Goal: Transaction & Acquisition: Obtain resource

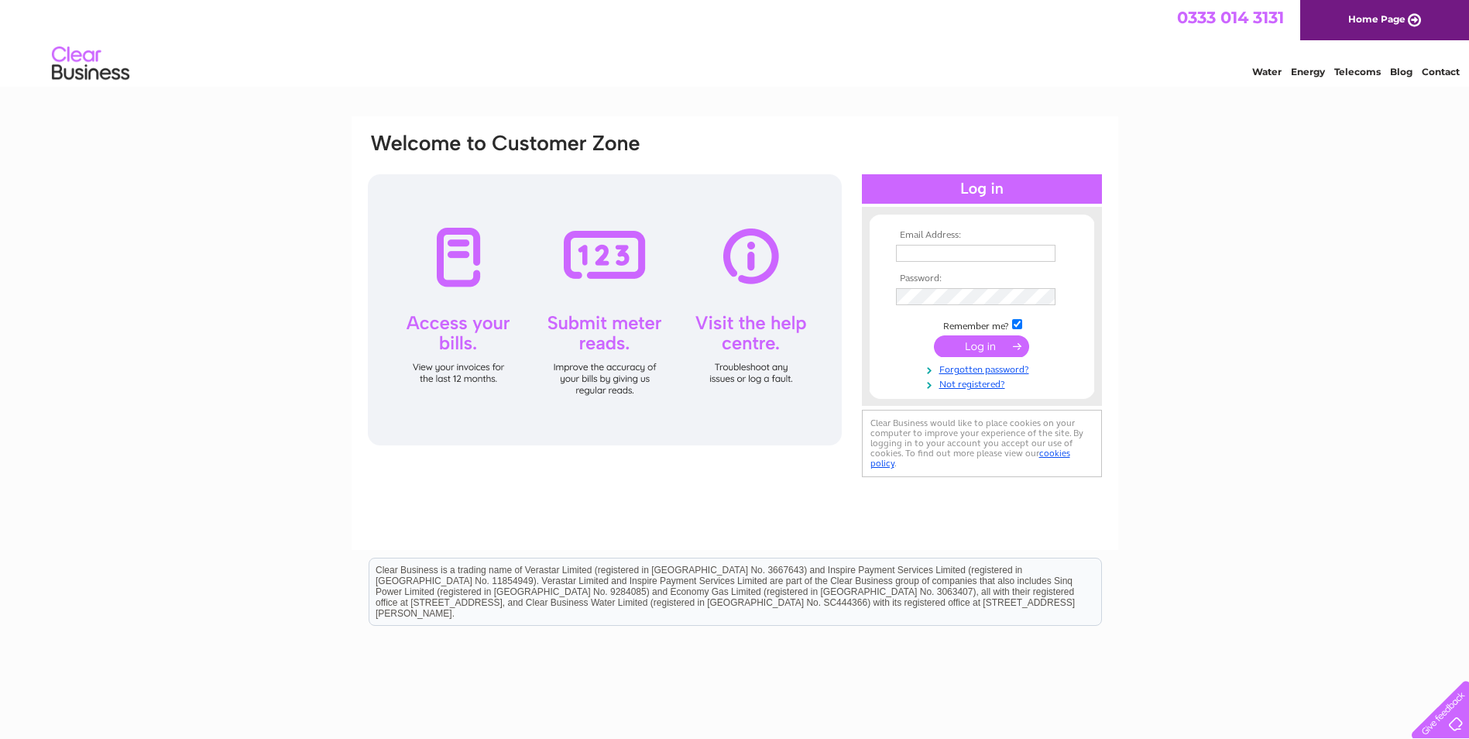
type input "hazel@adampurves.com"
click at [974, 341] on input "submit" at bounding box center [981, 346] width 95 height 22
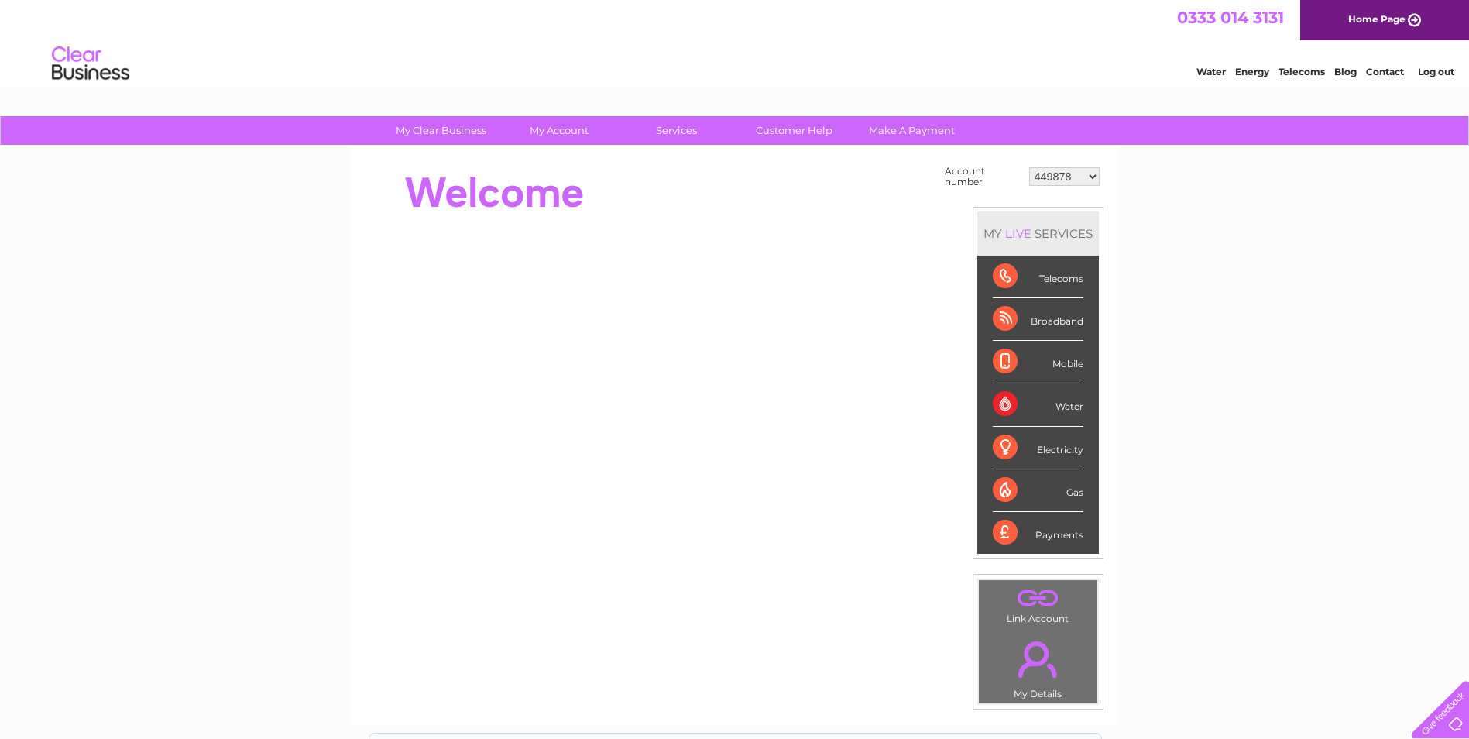
click at [1093, 173] on select "449878 911729 929282 967788 30304859 30304862 30304864 30304866 30304869 303053…" at bounding box center [1064, 176] width 70 height 19
click at [1029, 167] on select "449878 911729 929282 967788 30304859 30304862 30304864 30304866 30304869 303053…" at bounding box center [1064, 176] width 70 height 19
click at [1093, 174] on select "449878 911729 929282 967788 30304859 30304862 30304864 30304866 30304869 303053…" at bounding box center [1064, 176] width 70 height 19
select select "911729"
click at [1029, 167] on select "449878 911729 929282 967788 30304859 30304862 30304864 30304866 30304869 303053…" at bounding box center [1064, 176] width 70 height 19
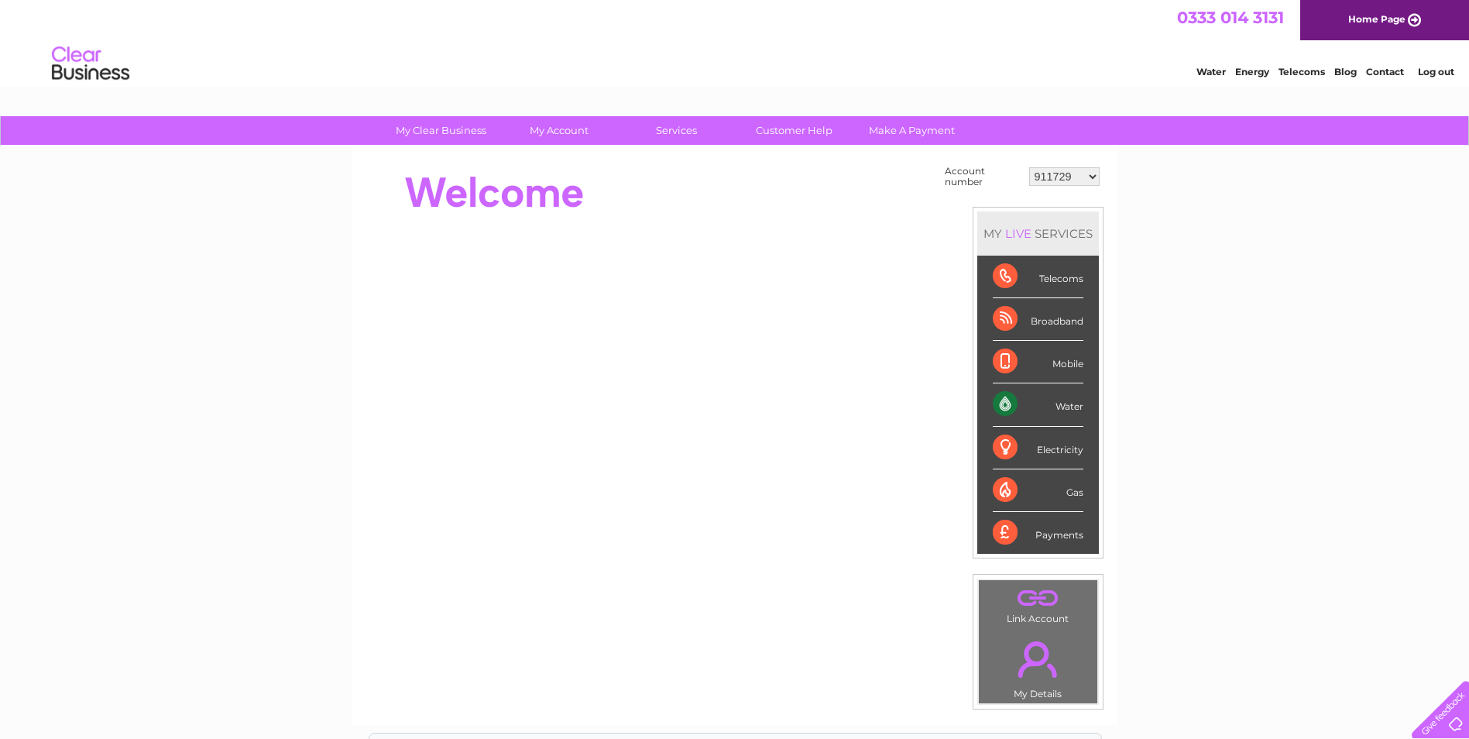
click at [1093, 175] on select "449878 911729 929282 967788 30304859 30304862 30304864 30304866 30304869 303053…" at bounding box center [1064, 176] width 70 height 19
select select "449878"
click at [1029, 167] on select "449878 911729 929282 967788 30304859 30304862 30304864 30304866 30304869 303053…" at bounding box center [1064, 176] width 70 height 19
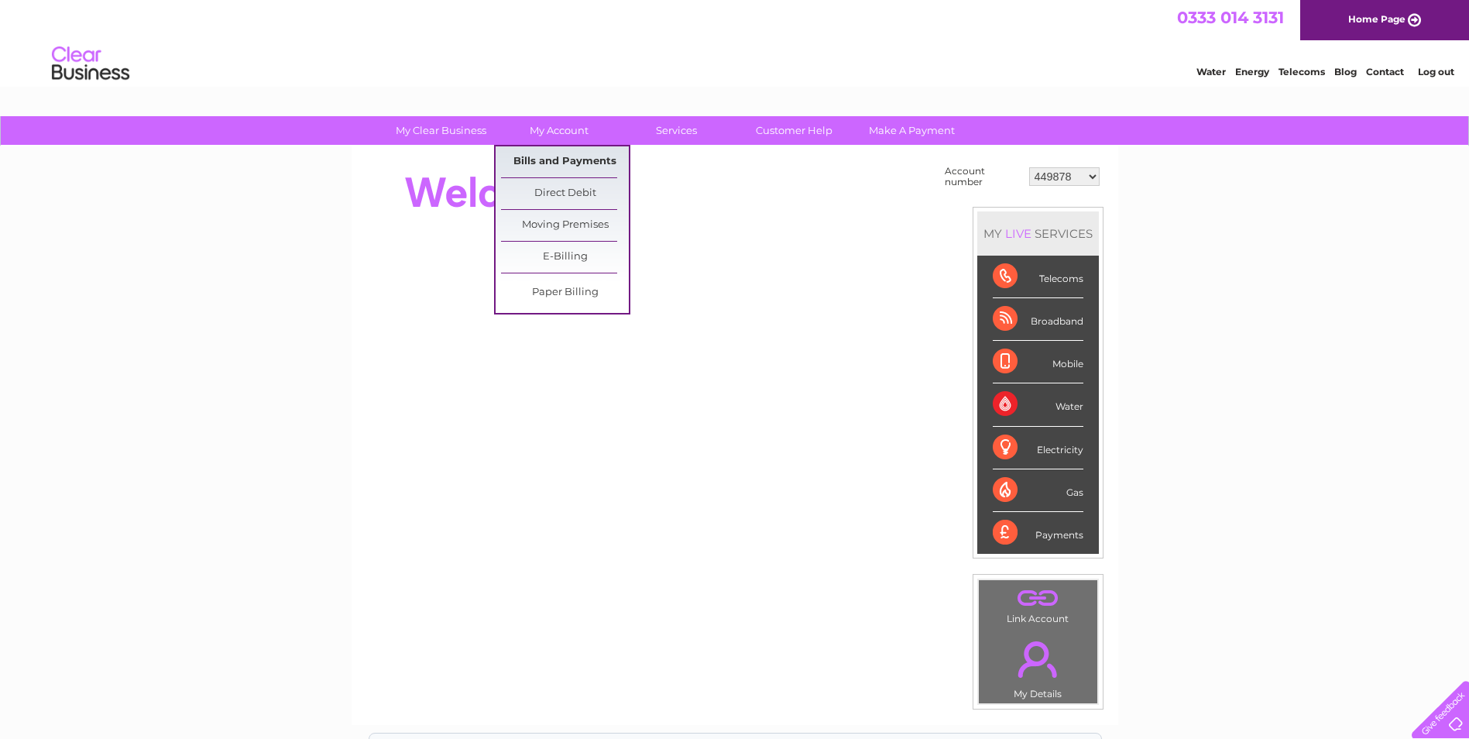
click at [568, 160] on link "Bills and Payments" at bounding box center [565, 161] width 128 height 31
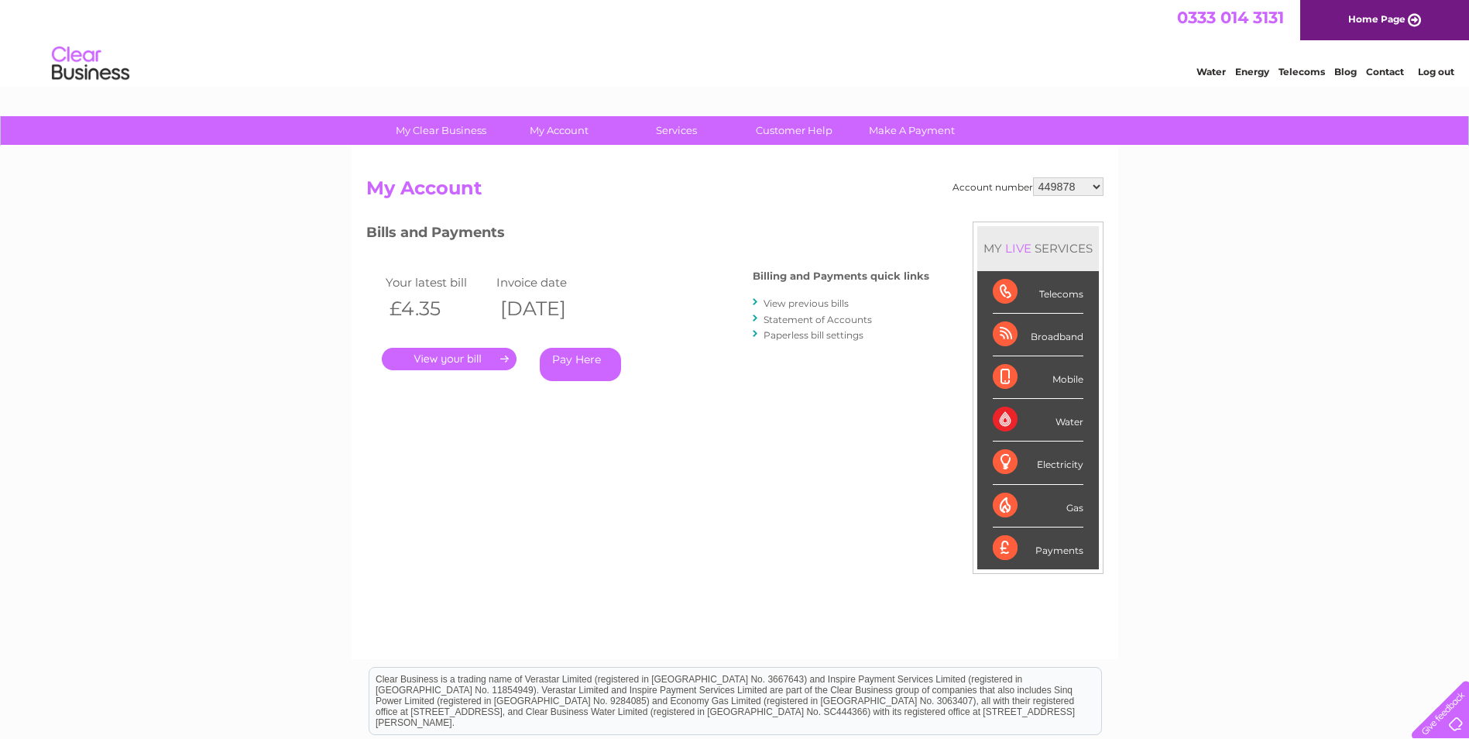
click at [1098, 183] on select "449878 911729 929282 967788 30304859 30304862 30304864 30304866 30304869 303053…" at bounding box center [1068, 186] width 70 height 19
select select "911729"
click at [1033, 177] on select "449878 911729 929282 967788 30304859 30304862 30304864 30304866 30304869 303053…" at bounding box center [1068, 186] width 70 height 19
click at [471, 355] on link "." at bounding box center [449, 359] width 135 height 22
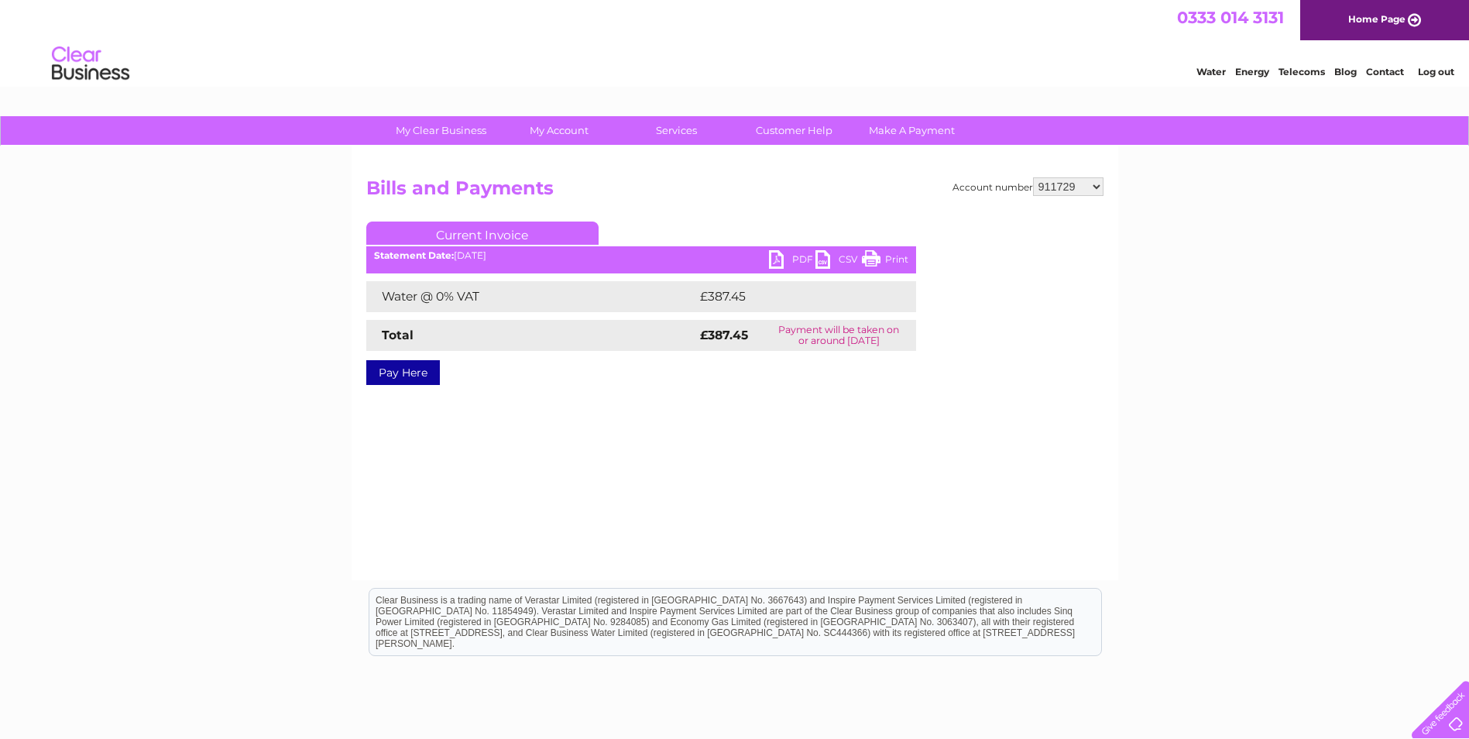
click at [885, 256] on link "Print" at bounding box center [885, 261] width 46 height 22
click at [795, 254] on link "PDF" at bounding box center [792, 261] width 46 height 22
click at [1101, 187] on select "449878 911729 929282 967788 30304859 30304862 30304864 30304866 30304869 303053…" at bounding box center [1068, 186] width 70 height 19
select select "929282"
click at [1033, 177] on select "449878 911729 929282 967788 30304859 30304862 30304864 30304866 30304869 303053…" at bounding box center [1068, 186] width 70 height 19
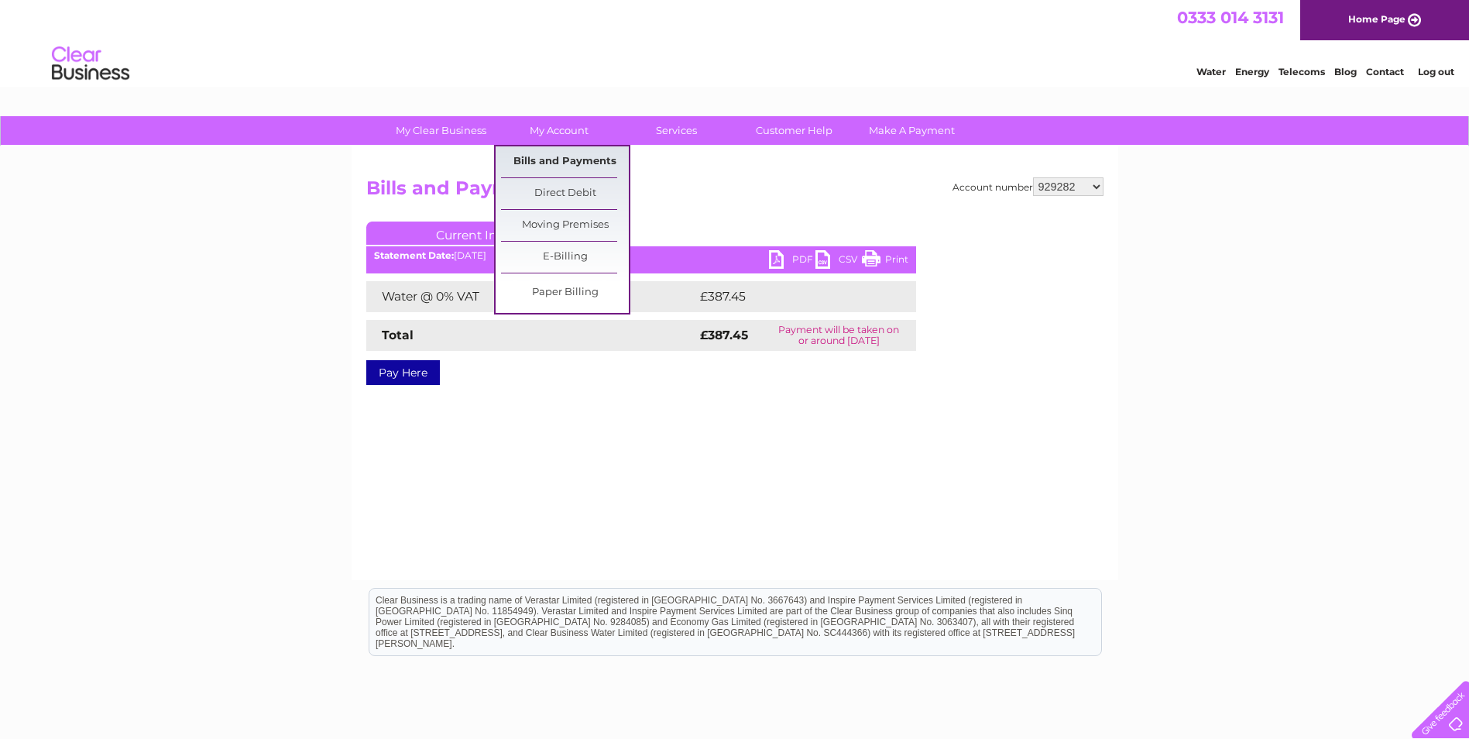
click at [560, 163] on link "Bills and Payments" at bounding box center [565, 161] width 128 height 31
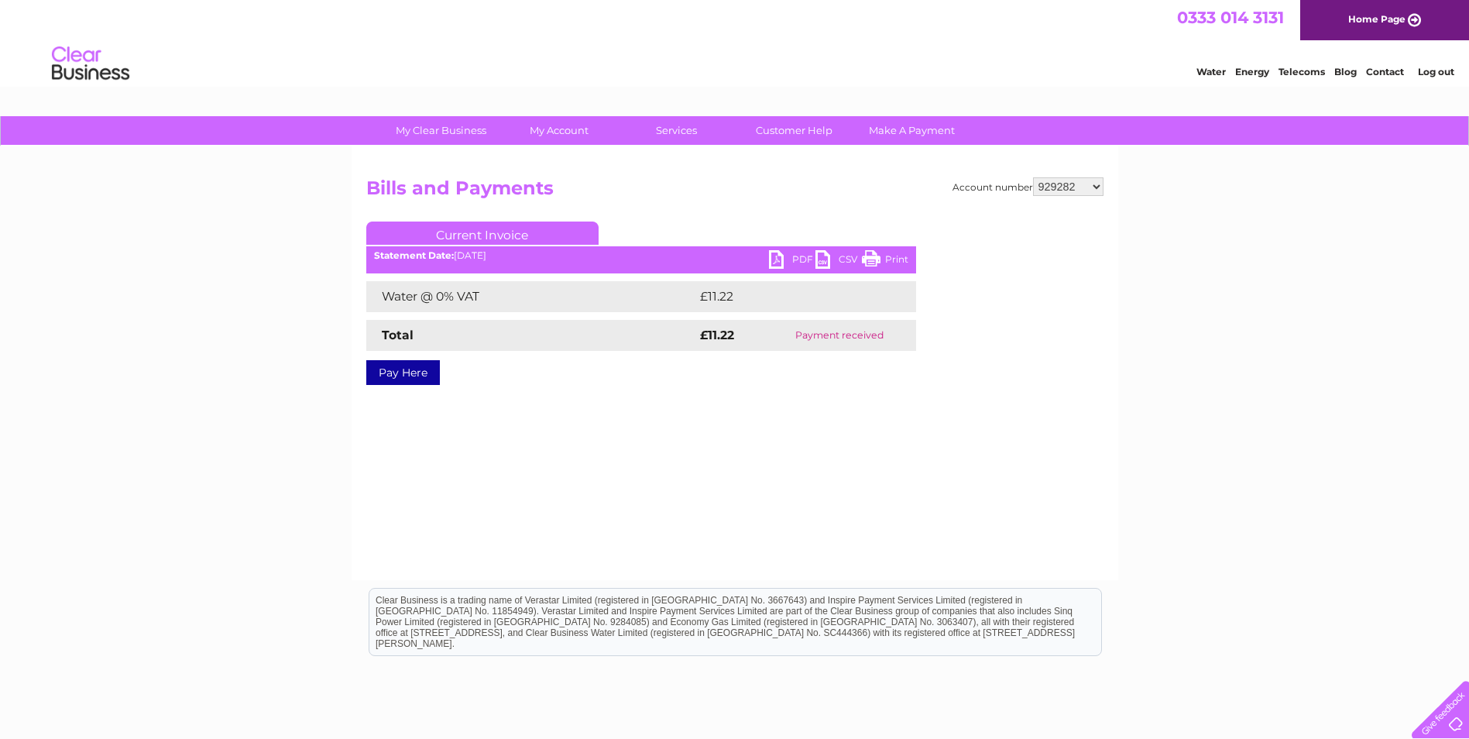
click at [1100, 183] on select "449878 911729 929282 967788 30304859 30304862 30304864 30304866 30304869 303053…" at bounding box center [1068, 186] width 70 height 19
select select "967788"
click at [1033, 177] on select "449878 911729 929282 967788 30304859 30304862 30304864 30304866 30304869 303053…" at bounding box center [1068, 186] width 70 height 19
click at [1099, 184] on select "449878 911729 929282 967788 30304859 30304862 30304864 30304866 30304869 303053…" at bounding box center [1068, 186] width 70 height 19
select select "30304859"
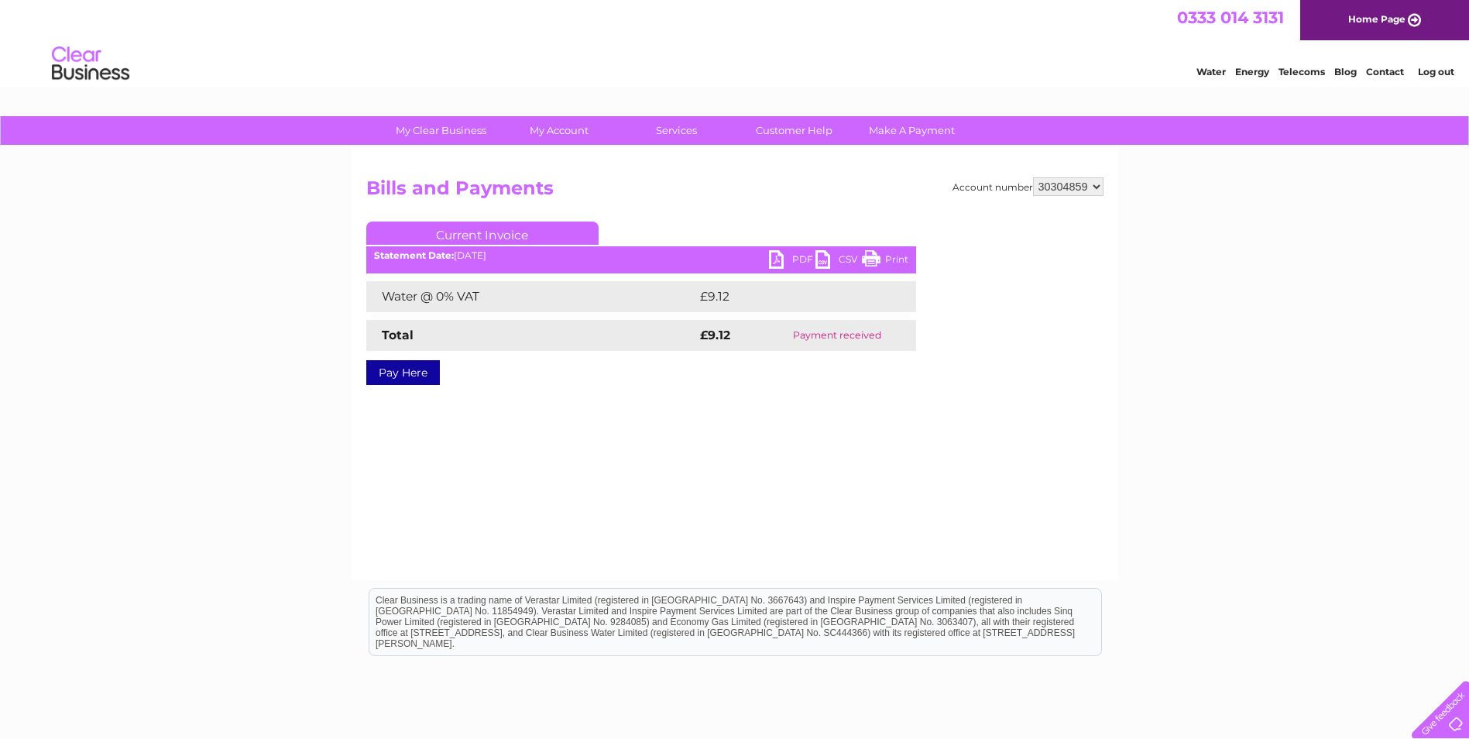
click at [1033, 177] on select "449878 911729 929282 967788 30304859 30304862 30304864 30304866 30304869 303053…" at bounding box center [1068, 186] width 70 height 19
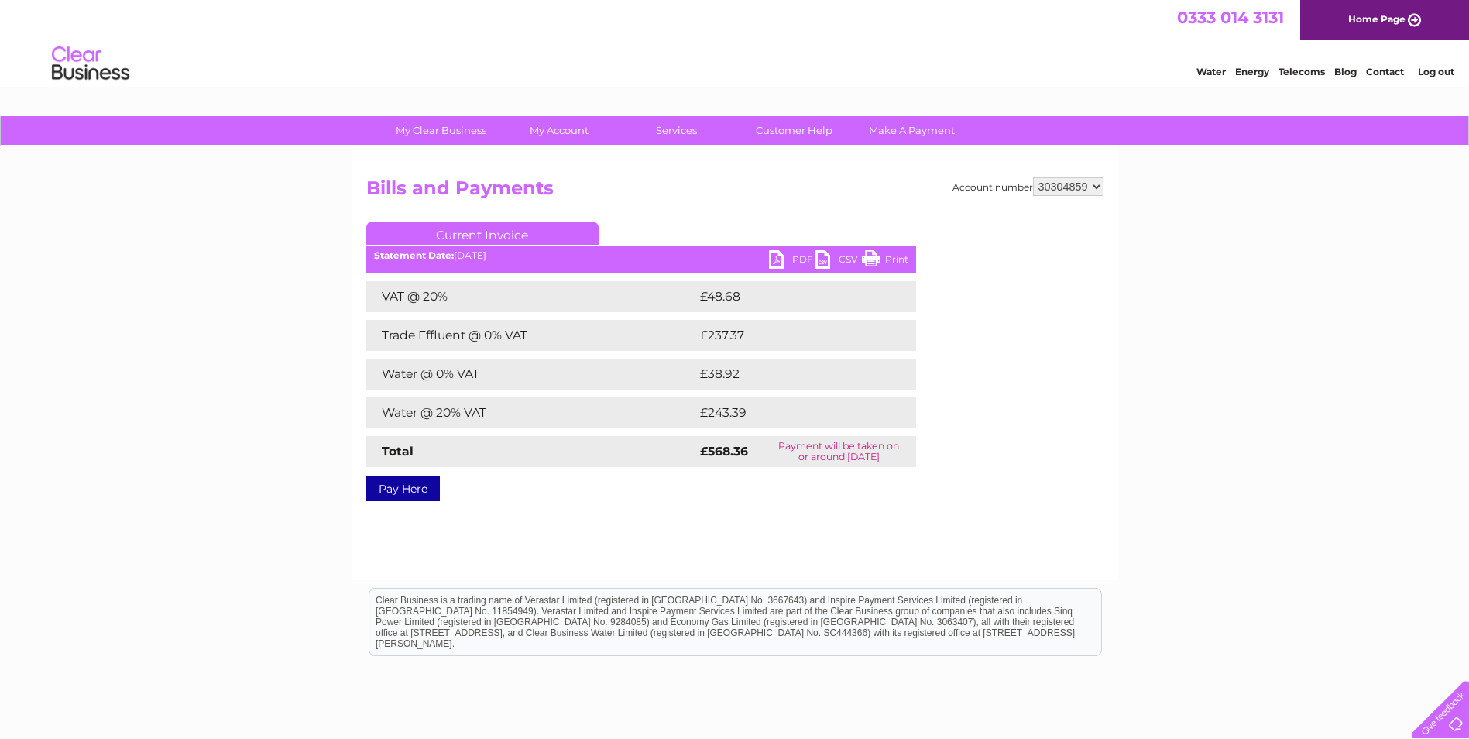
click at [798, 254] on link "PDF" at bounding box center [792, 261] width 46 height 22
click at [1096, 186] on select "449878 911729 929282 967788 30304859 30304862 30304864 30304866 30304869 303053…" at bounding box center [1068, 186] width 70 height 19
select select "30304862"
click at [1033, 177] on select "449878 911729 929282 967788 30304859 30304862 30304864 30304866 30304869 303053…" at bounding box center [1068, 186] width 70 height 19
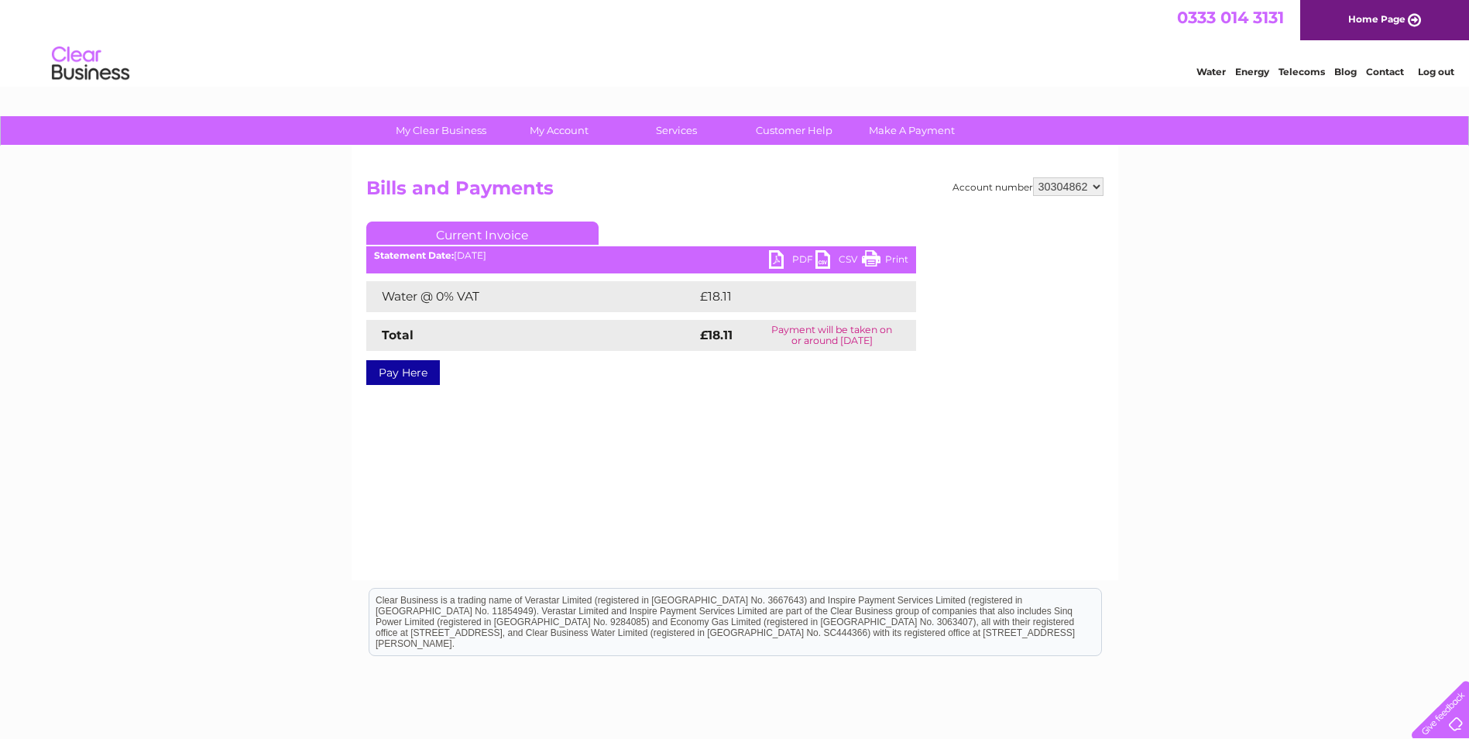
click at [800, 252] on link "PDF" at bounding box center [792, 261] width 46 height 22
click at [1103, 185] on select "449878 911729 929282 967788 30304859 30304862 30304864 30304866 30304869 303053…" at bounding box center [1068, 186] width 70 height 19
select select "30304864"
click at [1033, 177] on select "449878 911729 929282 967788 30304859 30304862 30304864 30304866 30304869 303053…" at bounding box center [1068, 186] width 70 height 19
click at [801, 252] on link "PDF" at bounding box center [792, 261] width 46 height 22
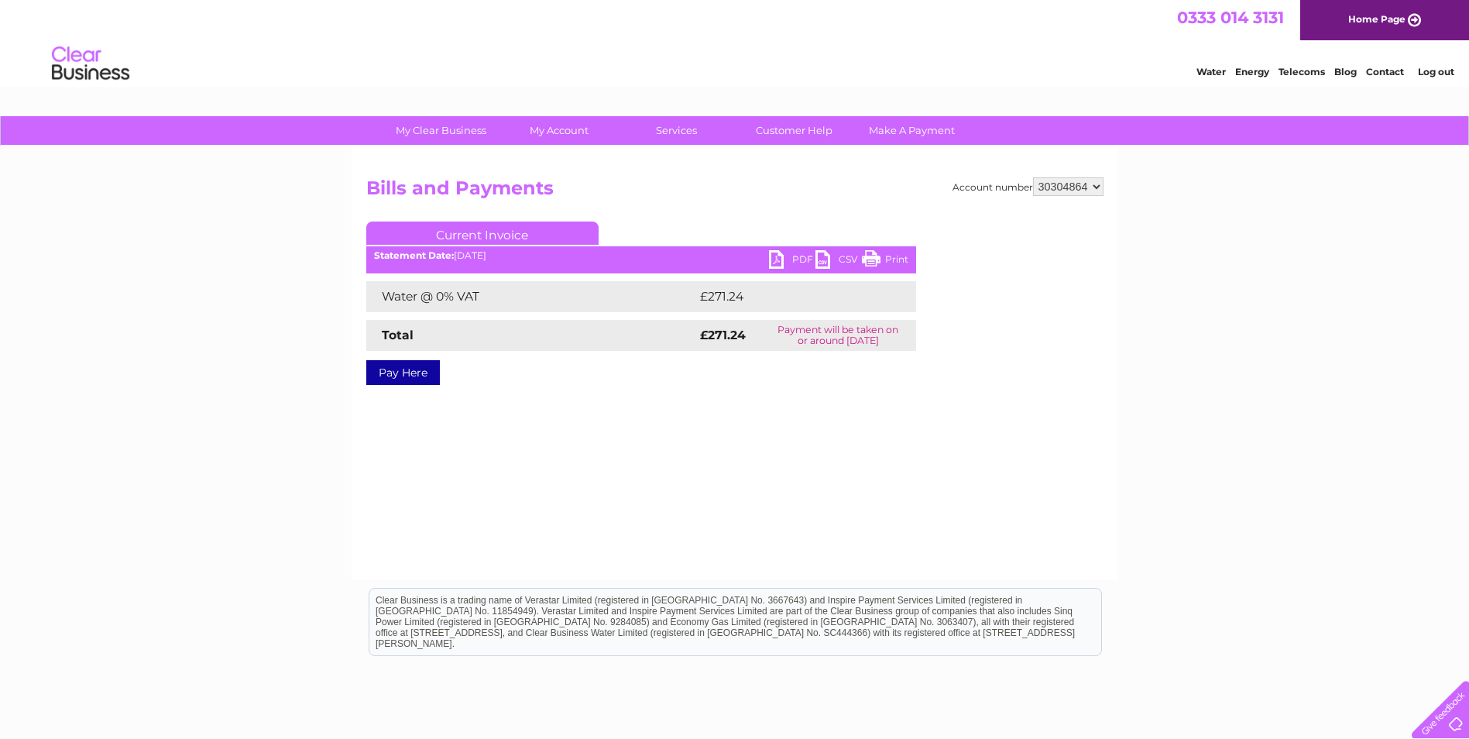
click at [1099, 181] on select "449878 911729 929282 967788 30304859 30304862 30304864 30304866 30304869 303053…" at bounding box center [1068, 186] width 70 height 19
select select "30304866"
click at [1033, 177] on select "449878 911729 929282 967788 30304859 30304862 30304864 30304866 30304869 303053…" at bounding box center [1068, 186] width 70 height 19
click at [795, 257] on link "PDF" at bounding box center [792, 261] width 46 height 22
click at [1096, 184] on select "449878 911729 929282 967788 30304859 30304862 30304864 30304866 30304869 303053…" at bounding box center [1068, 186] width 70 height 19
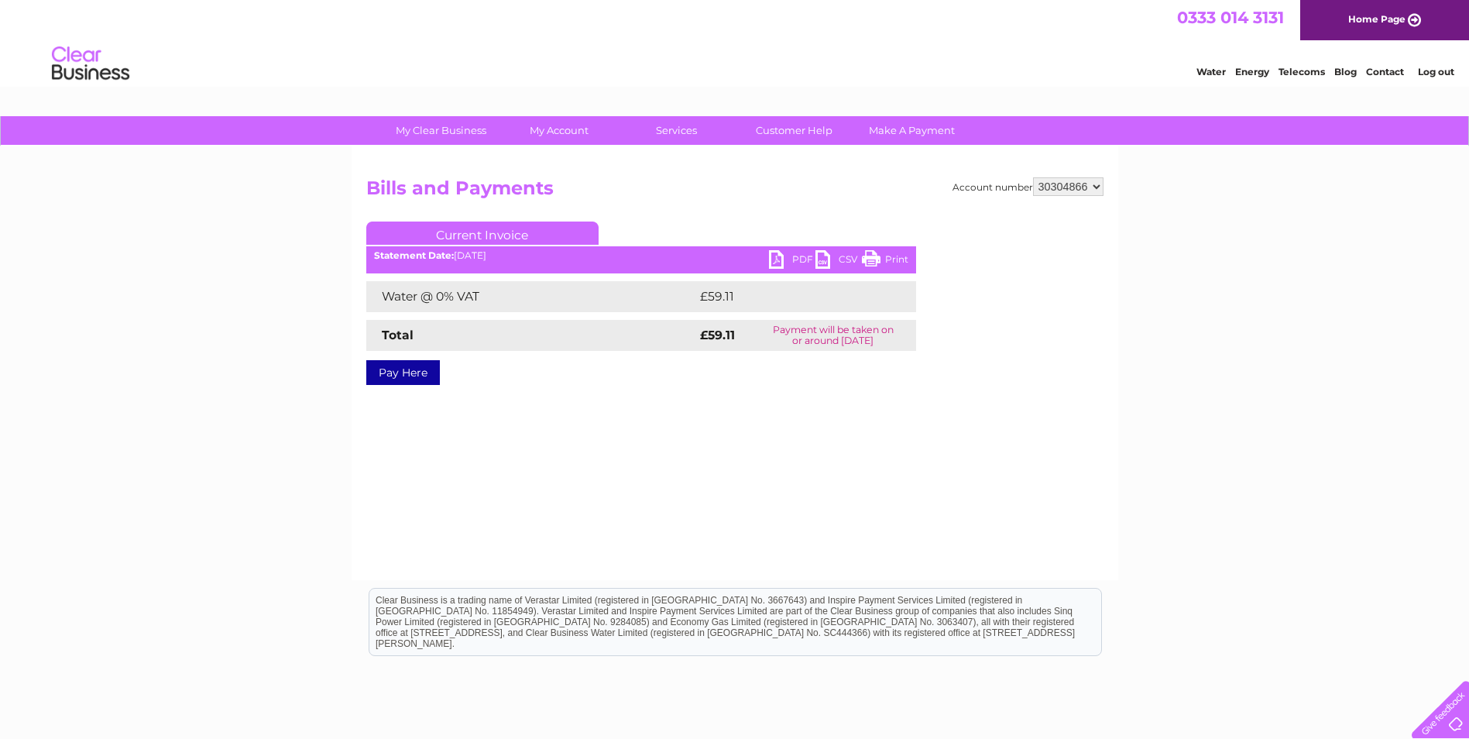
select select "30304869"
click at [1033, 177] on select "449878 911729 929282 967788 30304859 30304862 30304864 30304866 30304869 303053…" at bounding box center [1068, 186] width 70 height 19
click at [803, 262] on link "PDF" at bounding box center [792, 261] width 46 height 22
click at [1097, 181] on select "449878 911729 929282 967788 30304859 30304862 30304864 30304866 30304869 303053…" at bounding box center [1068, 186] width 70 height 19
select select "30305387"
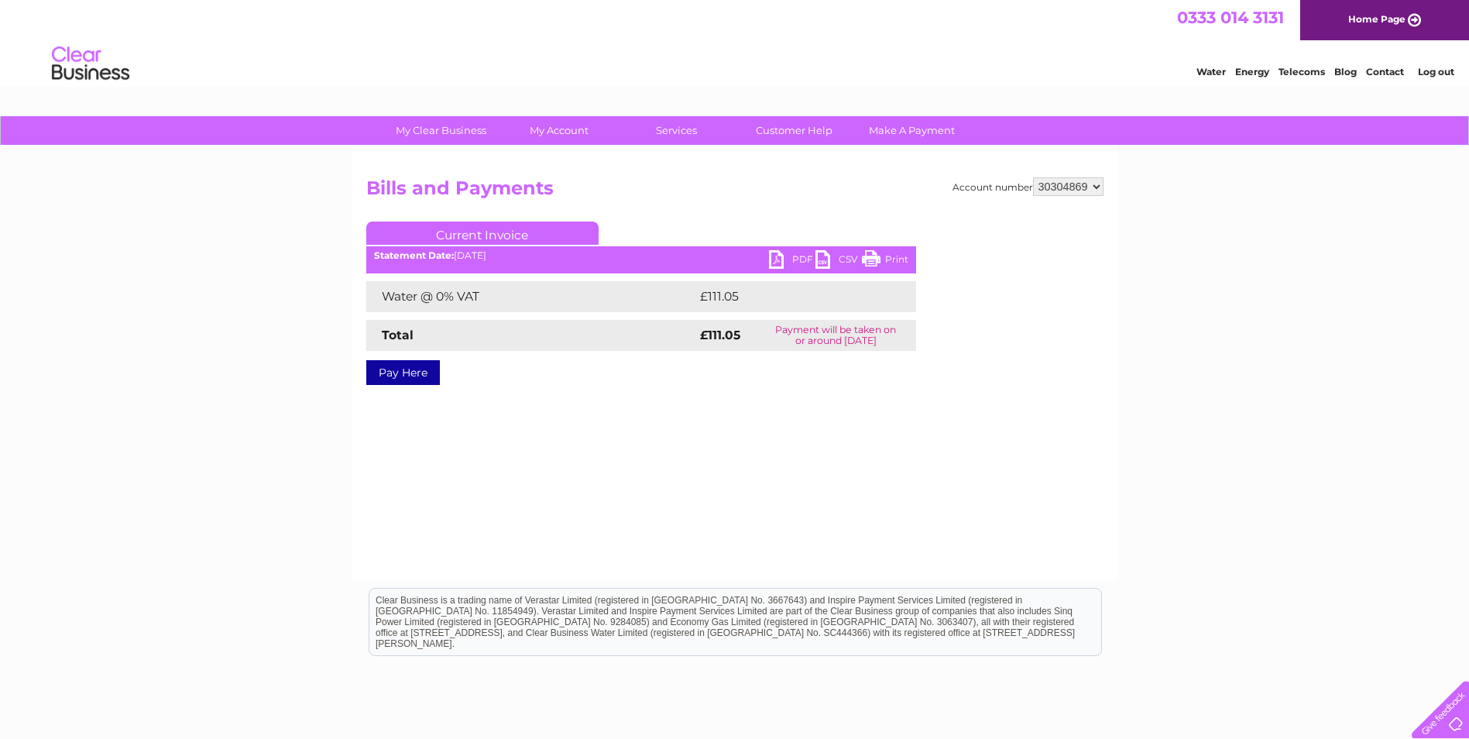
click at [1033, 177] on select "449878 911729 929282 967788 30304859 30304862 30304864 30304866 30304869 303053…" at bounding box center [1068, 186] width 70 height 19
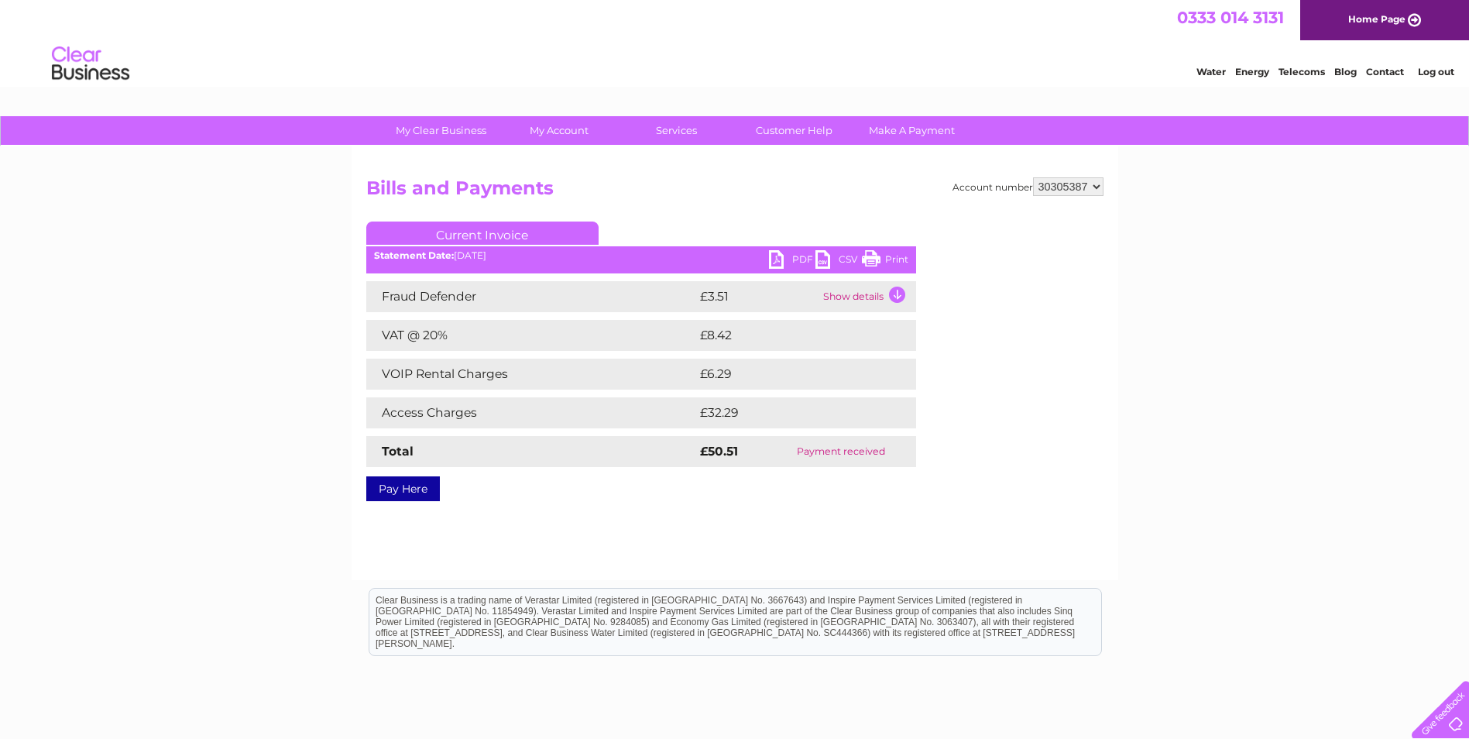
click at [1096, 187] on select "449878 911729 929282 967788 30304859 30304862 30304864 30304866 30304869 303053…" at bounding box center [1068, 186] width 70 height 19
select select "30312149"
click at [1033, 177] on select "449878 911729 929282 967788 30304859 30304862 30304864 30304866 30304869 303053…" at bounding box center [1068, 186] width 70 height 19
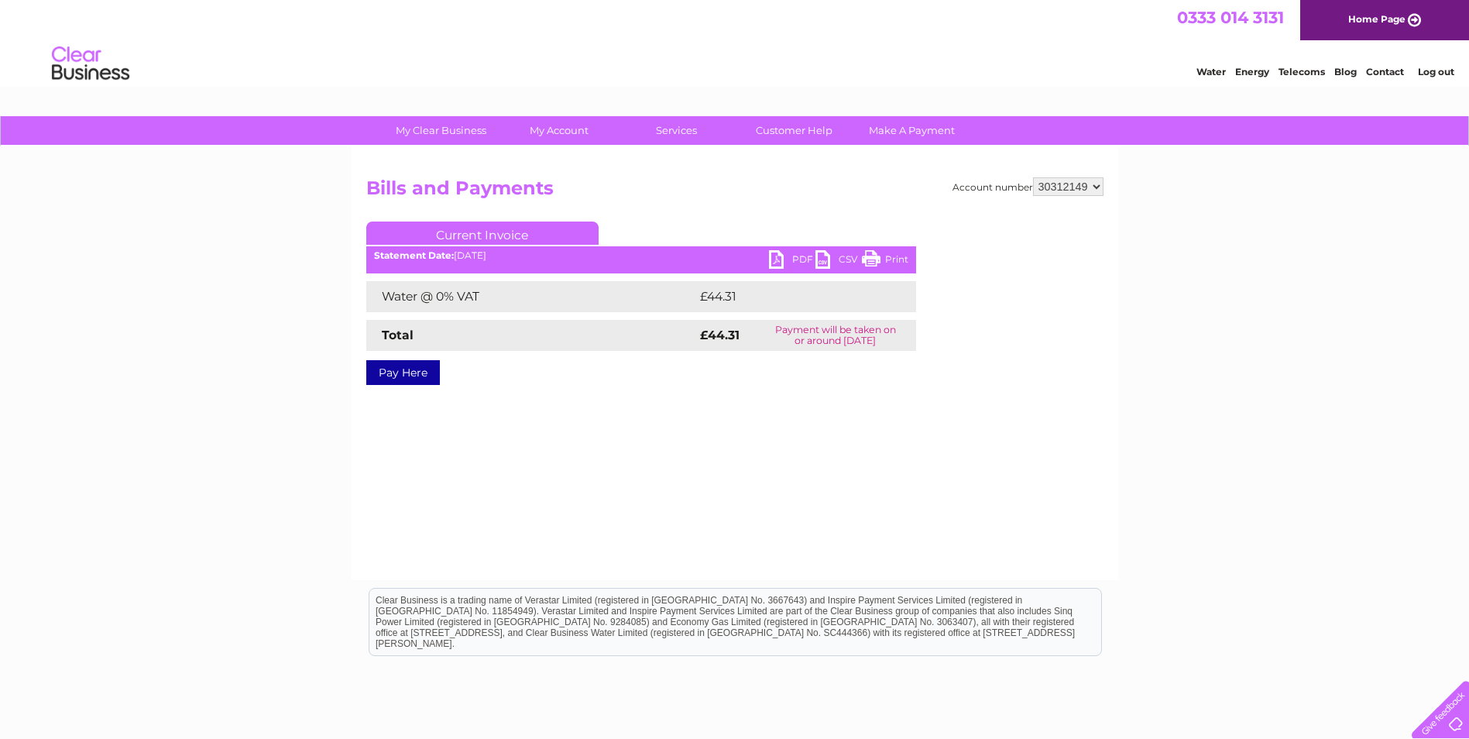
click at [800, 258] on link "PDF" at bounding box center [792, 261] width 46 height 22
click at [1100, 184] on select "449878 911729 929282 967788 30304859 30304862 30304864 30304866 30304869 303053…" at bounding box center [1068, 186] width 70 height 19
select select "30312517"
click at [1033, 177] on select "449878 911729 929282 967788 30304859 30304862 30304864 30304866 30304869 303053…" at bounding box center [1068, 186] width 70 height 19
click at [801, 261] on link "PDF" at bounding box center [792, 261] width 46 height 22
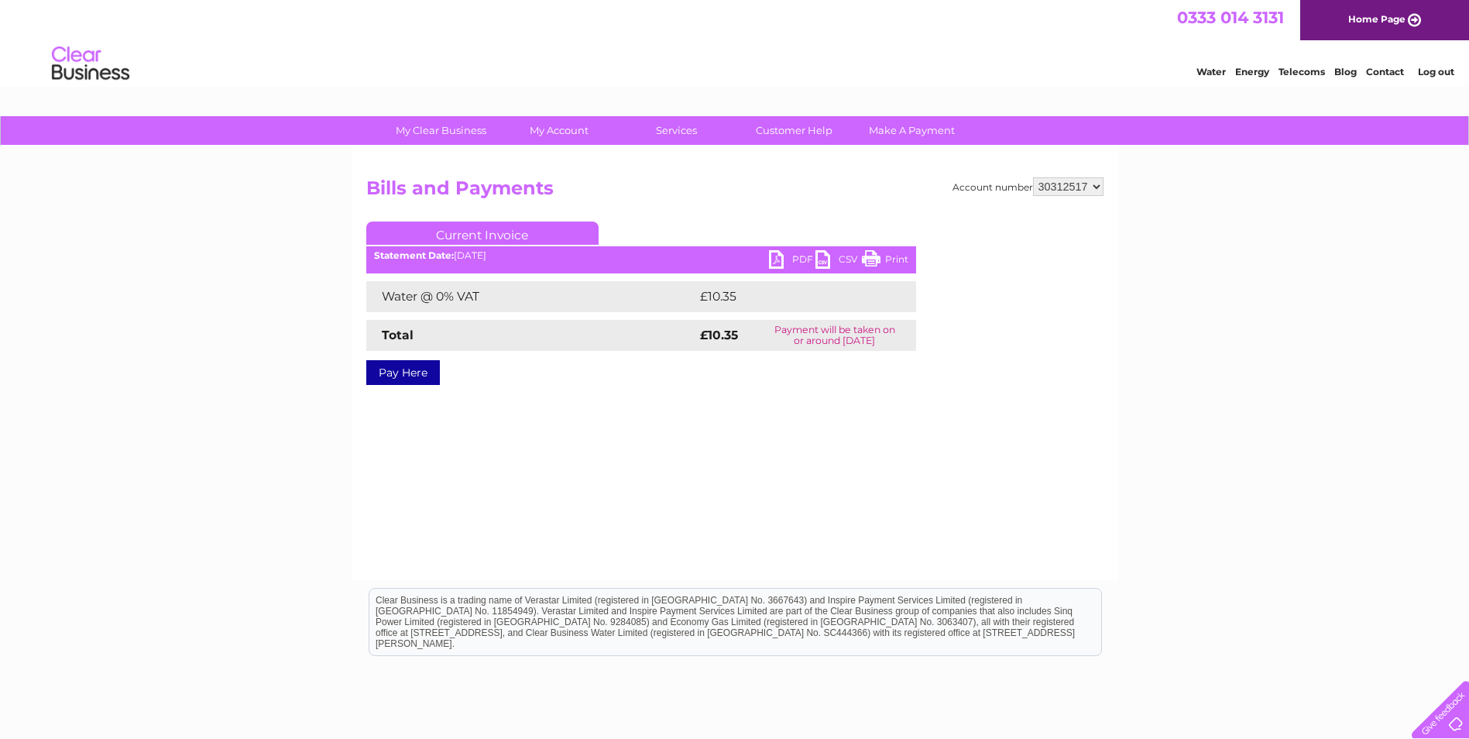
click at [1099, 184] on select "449878 911729 929282 967788 30304859 30304862 30304864 30304866 30304869 303053…" at bounding box center [1068, 186] width 70 height 19
select select "30312518"
click at [1033, 177] on select "449878 911729 929282 967788 30304859 30304862 30304864 30304866 30304869 303053…" at bounding box center [1068, 186] width 70 height 19
click at [802, 254] on link "PDF" at bounding box center [792, 261] width 46 height 22
click at [1096, 187] on select "449878 911729 929282 967788 30304859 30304862 30304864 30304866 30304869 303053…" at bounding box center [1068, 186] width 70 height 19
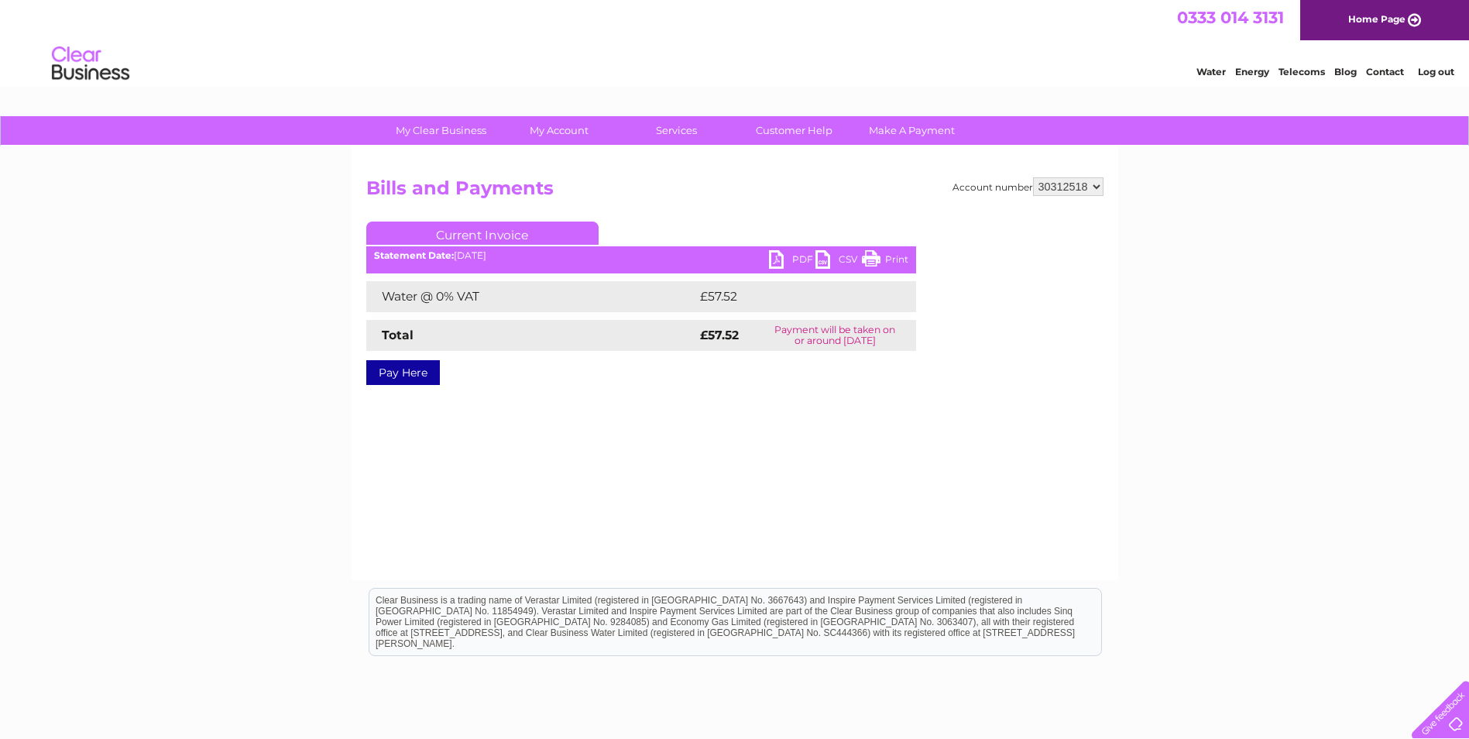
select select "30312551"
click at [1033, 177] on select "449878 911729 929282 967788 30304859 30304862 30304864 30304866 30304869 303053…" at bounding box center [1068, 186] width 70 height 19
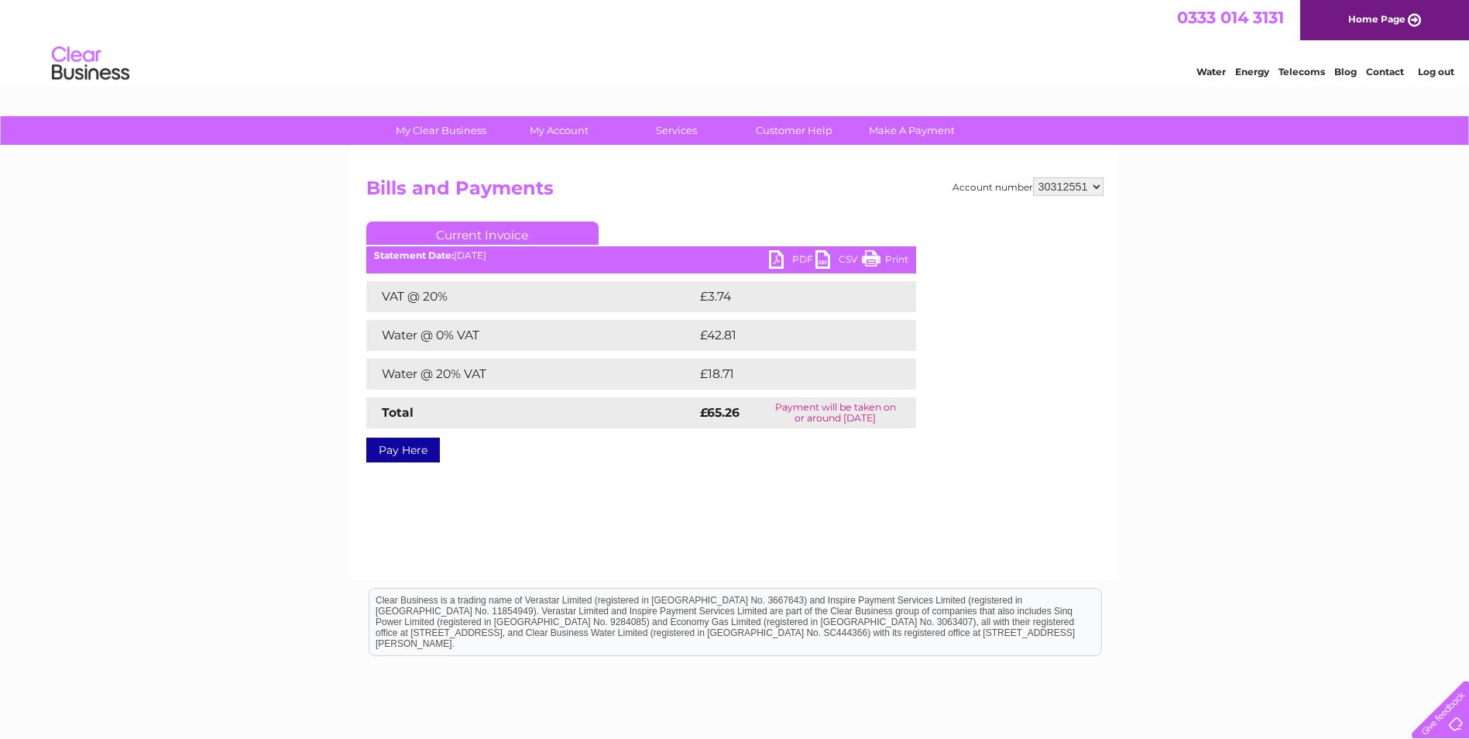
click at [787, 258] on link "PDF" at bounding box center [792, 261] width 46 height 22
click at [1100, 187] on select "449878 911729 929282 967788 30304859 30304862 30304864 30304866 30304869 303053…" at bounding box center [1068, 186] width 70 height 19
select select "30315548"
click at [1033, 177] on select "449878 911729 929282 967788 30304859 30304862 30304864 30304866 30304869 303053…" at bounding box center [1068, 186] width 70 height 19
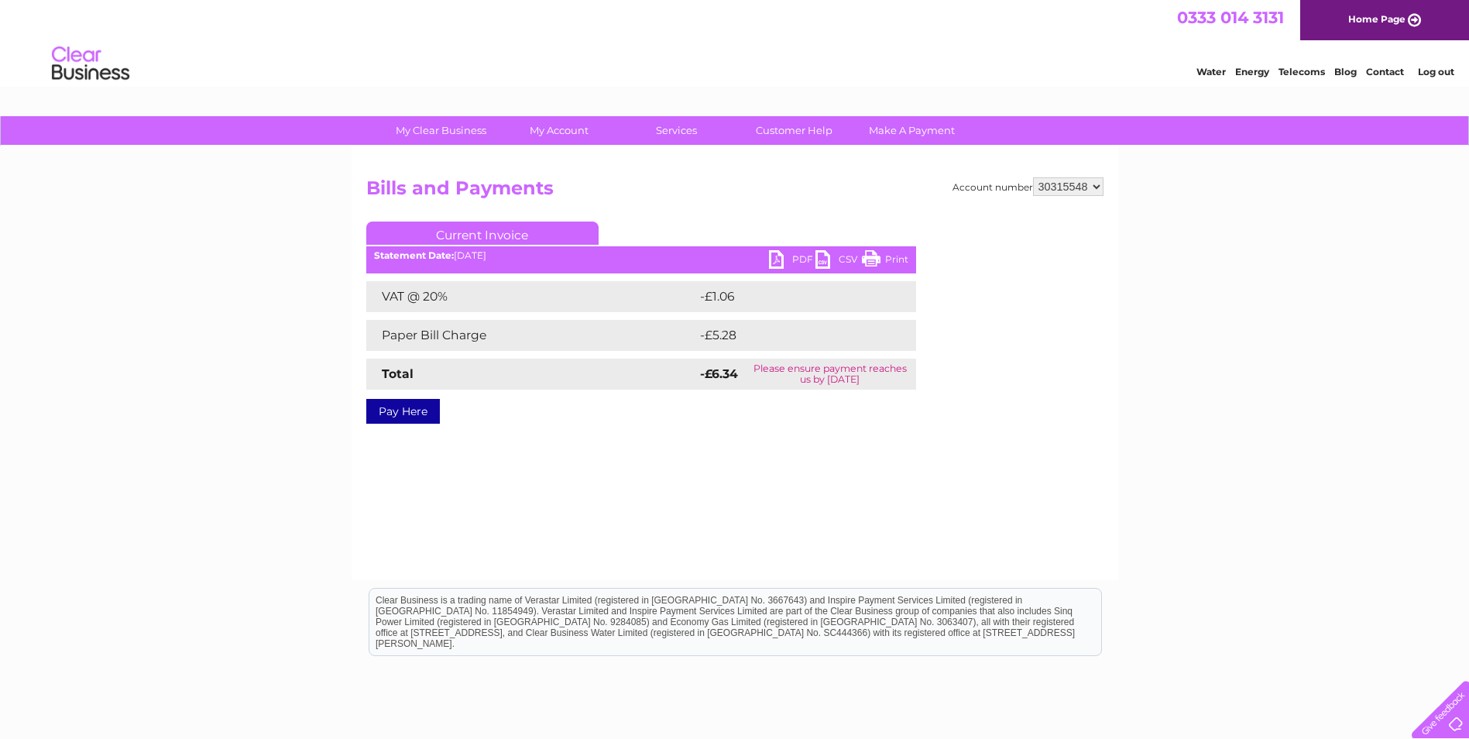
click at [806, 254] on link "PDF" at bounding box center [792, 261] width 46 height 22
click at [1096, 187] on select "449878 911729 929282 967788 30304859 30304862 30304864 30304866 30304869 303053…" at bounding box center [1068, 186] width 70 height 19
click at [799, 253] on link "PDF" at bounding box center [792, 261] width 46 height 22
click at [1103, 186] on div "Account number 449878 911729 929282 967788 30304859 30304862 30304864 30304866 …" at bounding box center [735, 363] width 767 height 434
click at [1093, 184] on select "449878 911729 929282 967788 30304859 30304862 30304864 30304866 30304869 303053…" at bounding box center [1068, 186] width 70 height 19
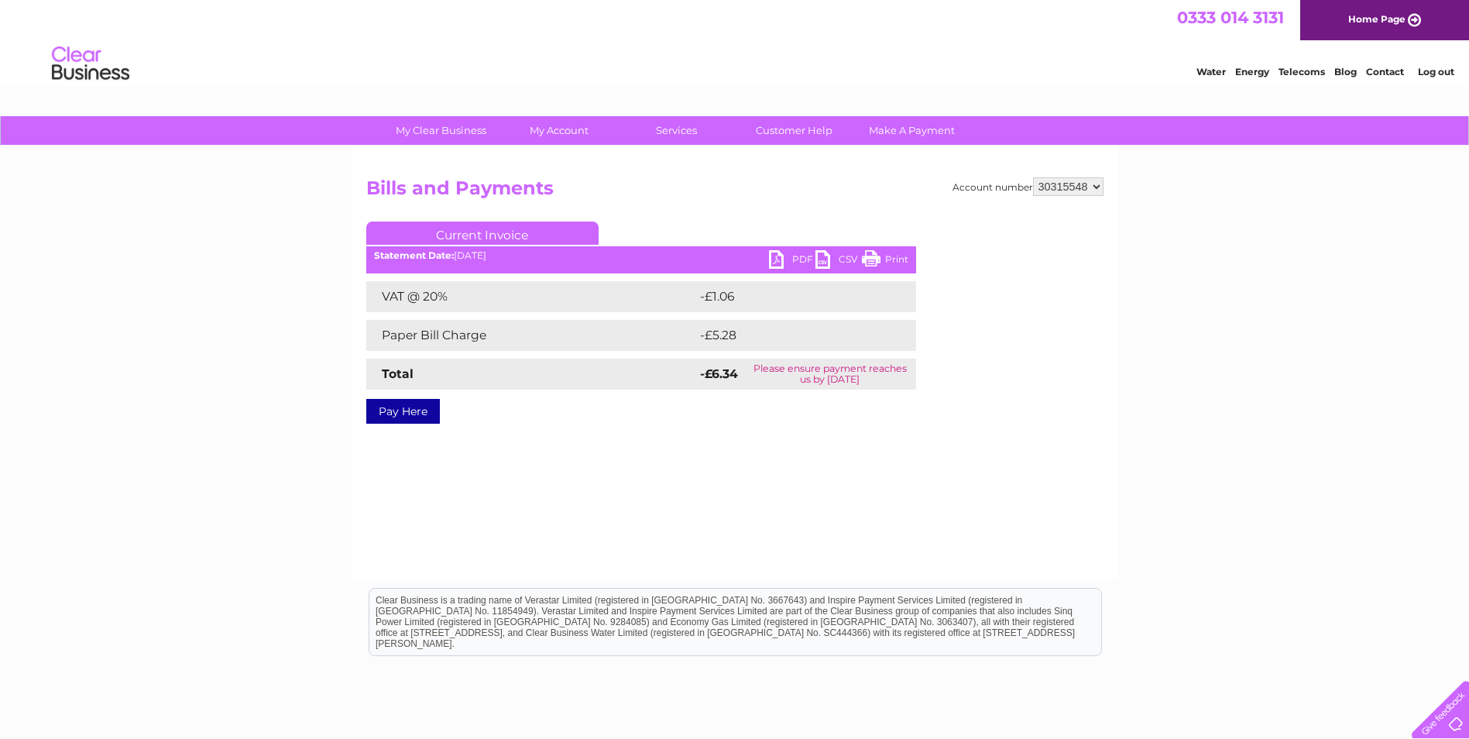
select select "911729"
click at [1033, 177] on select "449878 911729 929282 967788 30304859 30304862 30304864 30304866 30304869 303053…" at bounding box center [1068, 186] width 70 height 19
